Goal: Complete application form: Complete application form

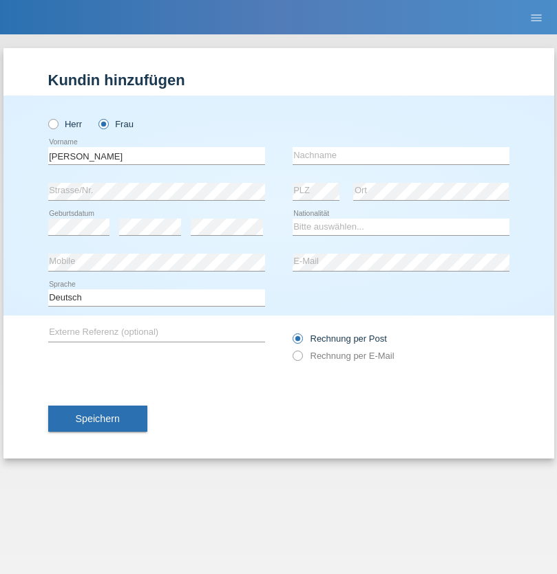
type input "Kristina"
click at [400, 155] on input "text" at bounding box center [400, 155] width 217 height 17
type input "Brugger"
select select "CH"
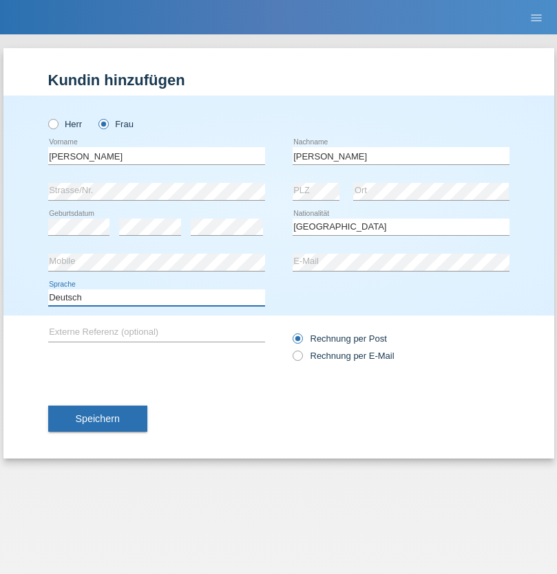
select select "en"
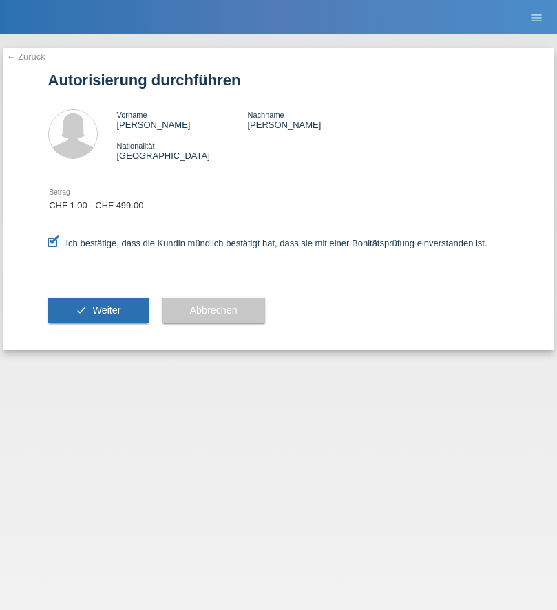
select select "1"
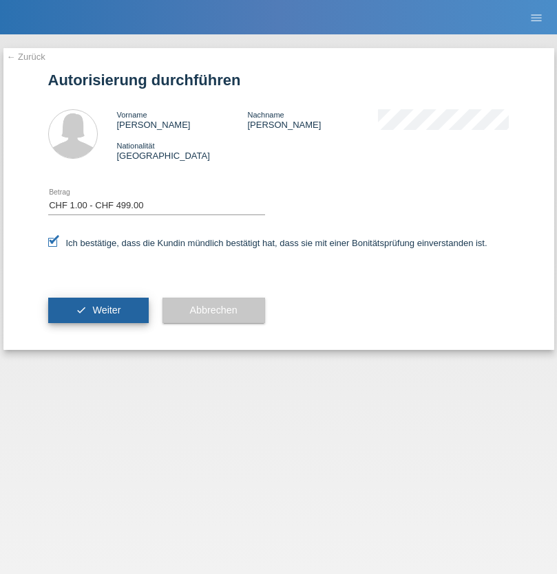
click at [98, 310] on span "Weiter" at bounding box center [106, 310] width 28 height 11
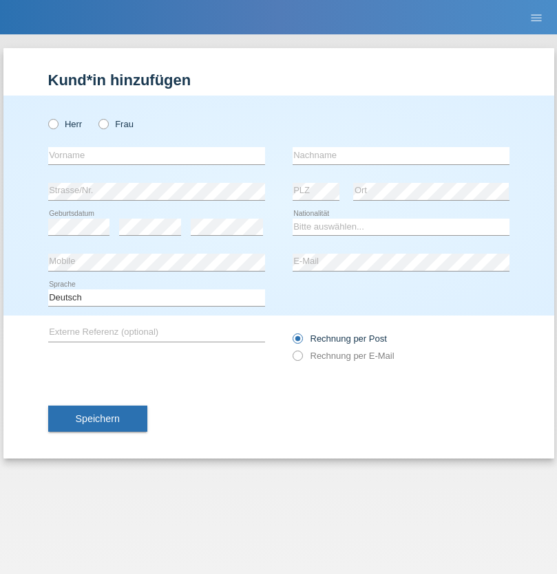
radio input "true"
click at [156, 155] on input "text" at bounding box center [156, 155] width 217 height 17
type input "Thomas"
click at [400, 155] on input "text" at bounding box center [400, 155] width 217 height 17
type input "Hutmacher"
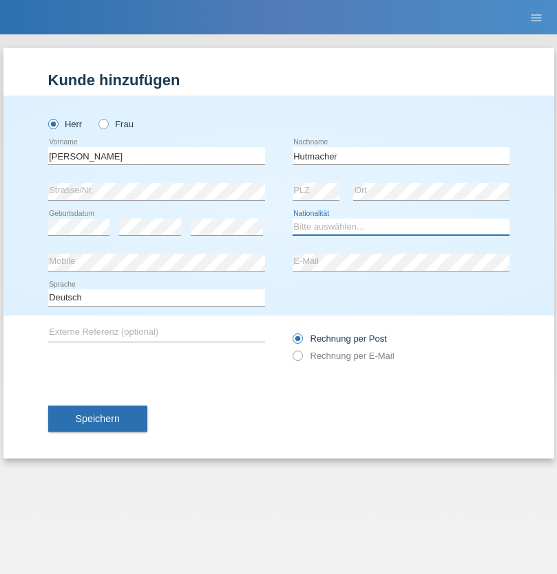
select select "DE"
select select "C"
select select "16"
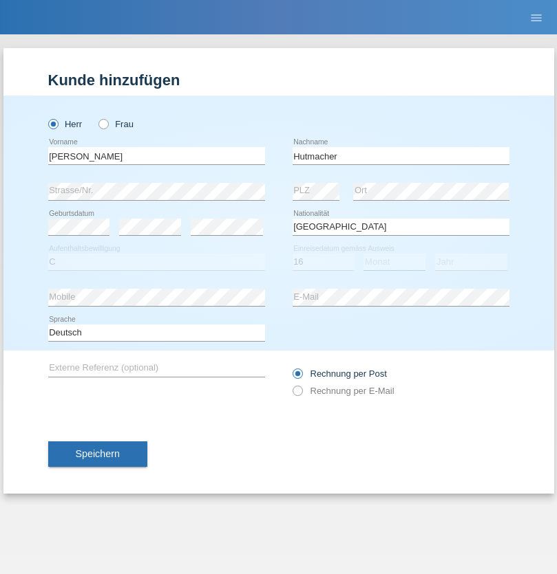
select select "06"
select select "2011"
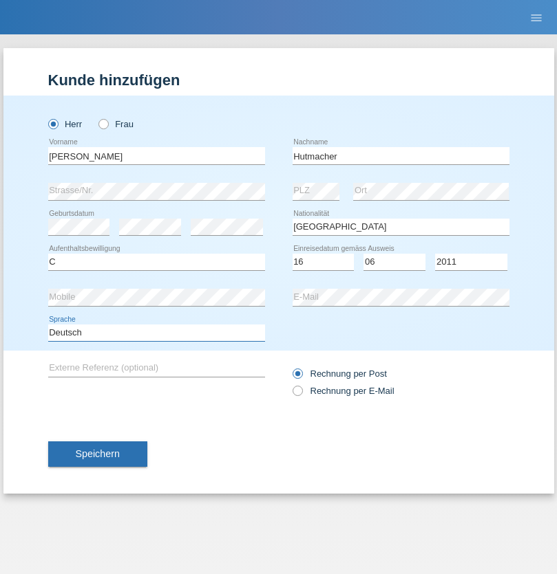
select select "en"
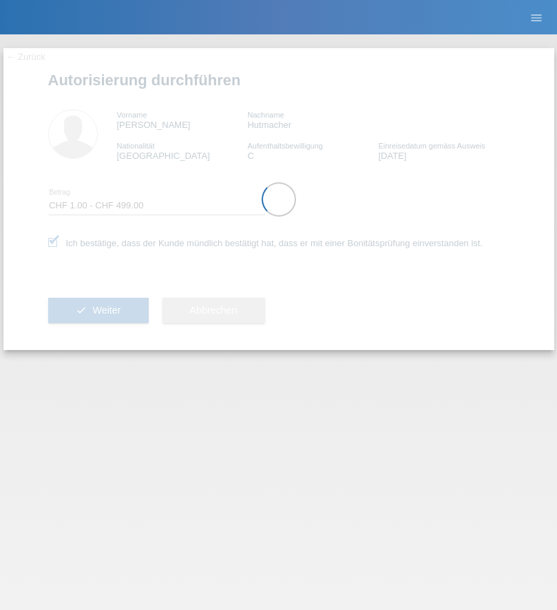
select select "1"
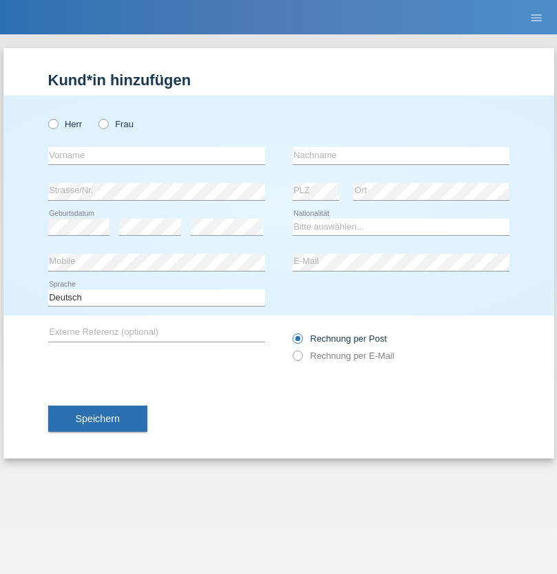
radio input "true"
click at [156, 155] on input "text" at bounding box center [156, 155] width 217 height 17
type input "[PERSON_NAME]"
click at [400, 155] on input "text" at bounding box center [400, 155] width 217 height 17
type input "Ozer"
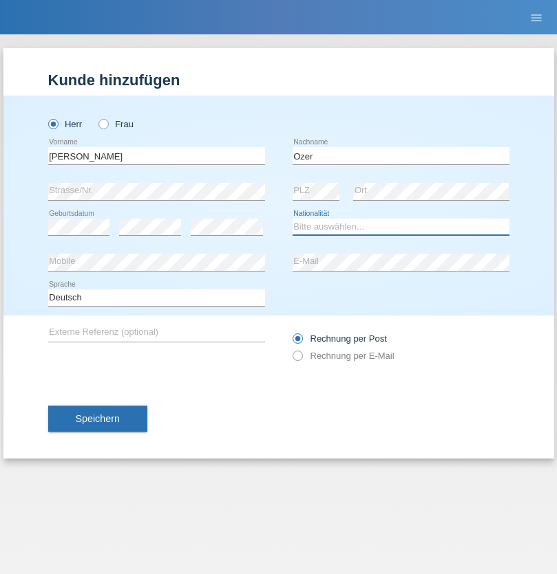
select select "TR"
select select "C"
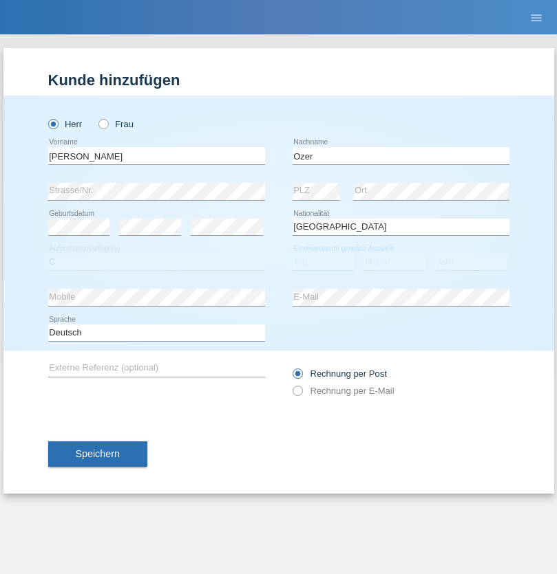
select select "24"
select select "04"
select select "1999"
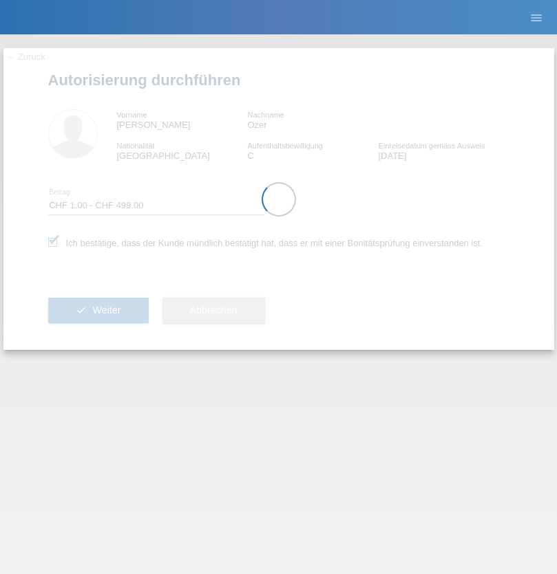
select select "1"
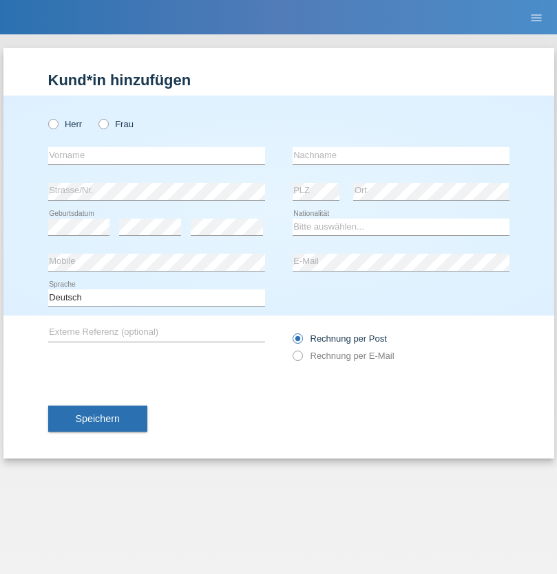
radio input "true"
click at [156, 155] on input "text" at bounding box center [156, 155] width 217 height 17
type input "Dagmar"
click at [400, 155] on input "text" at bounding box center [400, 155] width 217 height 17
type input "Reusser"
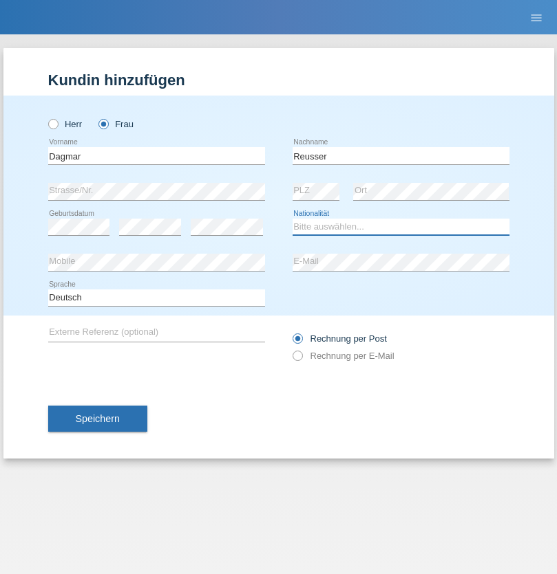
select select "CH"
radio input "true"
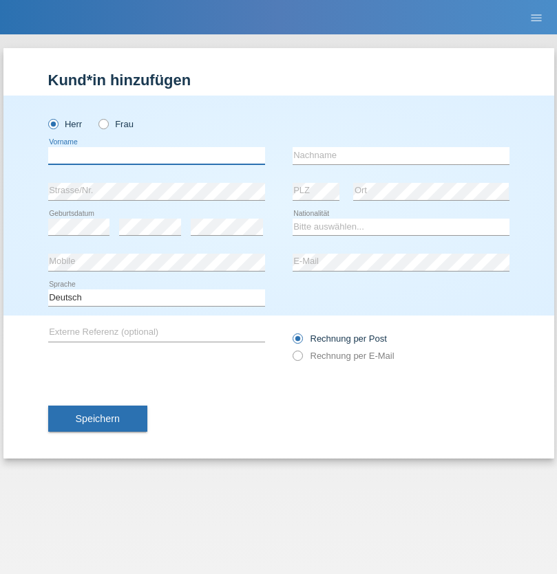
click at [156, 155] on input "text" at bounding box center [156, 155] width 217 height 17
type input "firat"
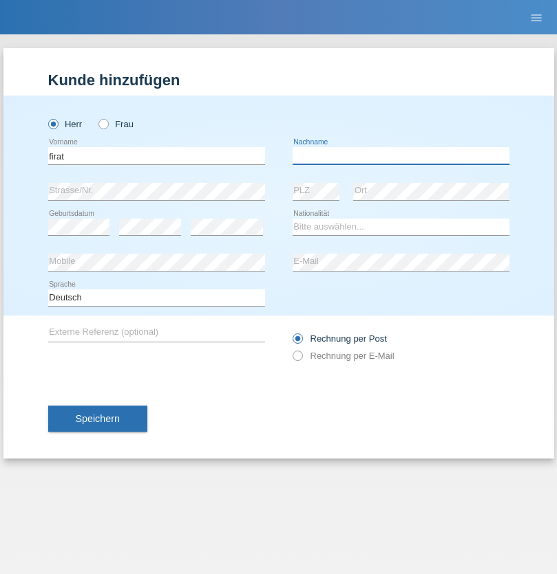
click at [400, 155] on input "text" at bounding box center [400, 155] width 217 height 17
type input "kara"
select select "CH"
radio input "true"
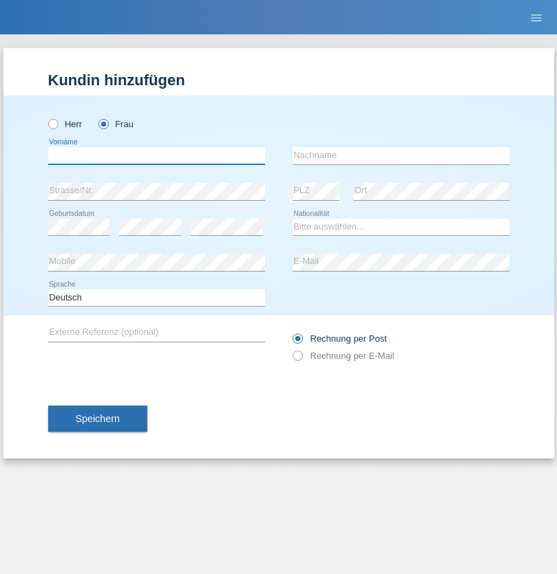
click at [156, 155] on input "text" at bounding box center [156, 155] width 217 height 17
type input "Dunja"
click at [400, 155] on input "text" at bounding box center [400, 155] width 217 height 17
type input "Stefanko"
select select "HR"
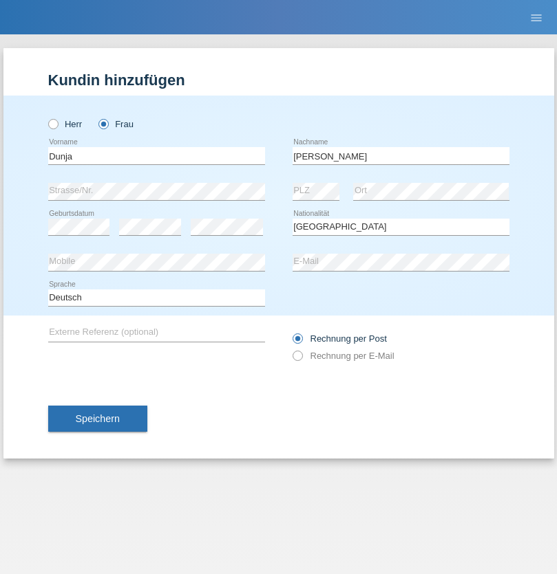
select select "C"
select select "02"
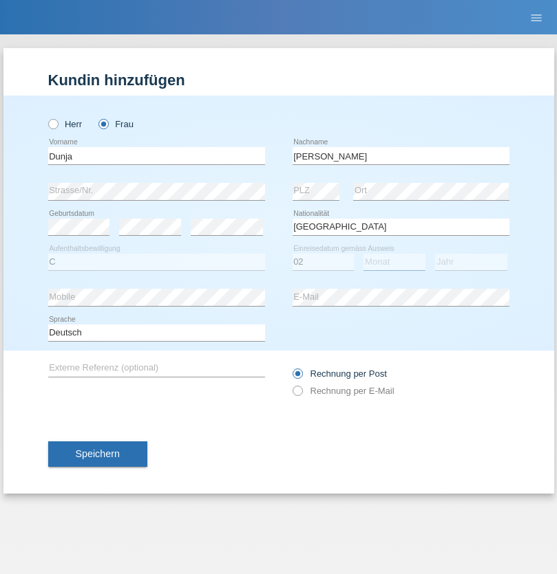
select select "09"
select select "2021"
